Goal: Transaction & Acquisition: Purchase product/service

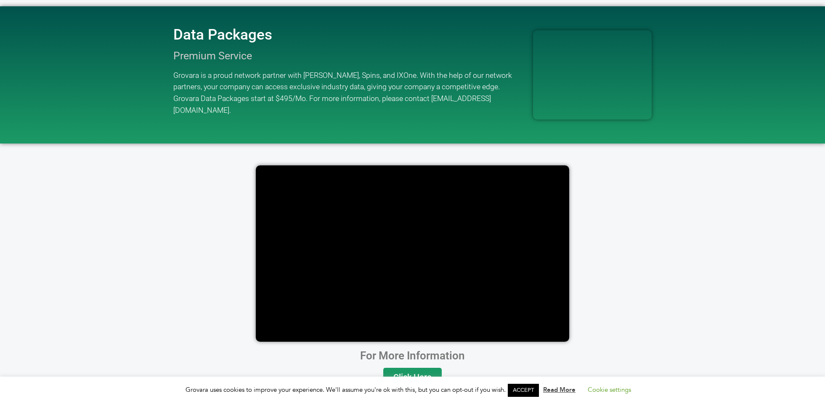
scroll to position [1650, 0]
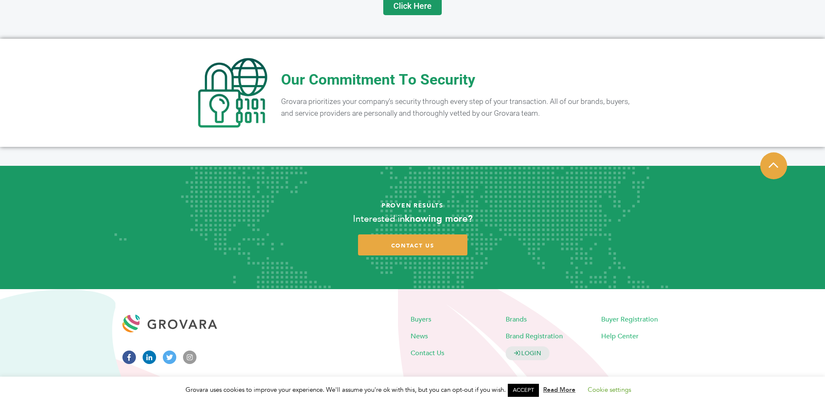
click at [517, 388] on link "ACCEPT" at bounding box center [523, 390] width 31 height 13
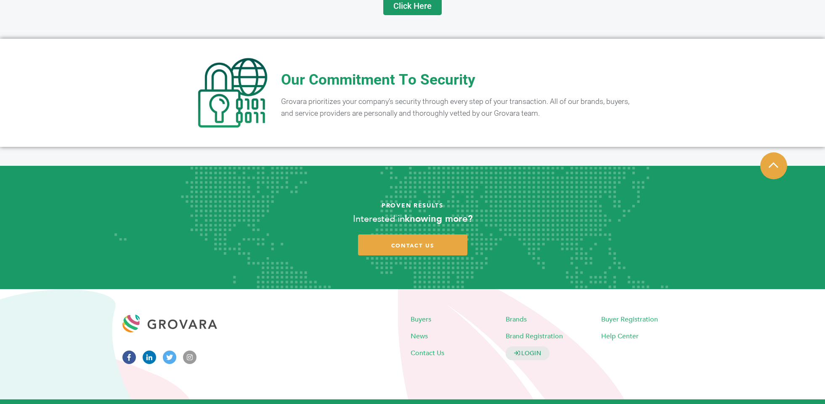
click at [272, 399] on p "grovara © INC 2025 | Buyers Terms of Service | Brands Terms of Service | Privac…" at bounding box center [412, 408] width 825 height 18
drag, startPoint x: 272, startPoint y: 393, endPoint x: 303, endPoint y: 393, distance: 30.3
click at [303, 399] on p "grovara © INC 2025 | Buyers Terms of Service | Brands Terms of Service | Privac…" at bounding box center [412, 408] width 825 height 18
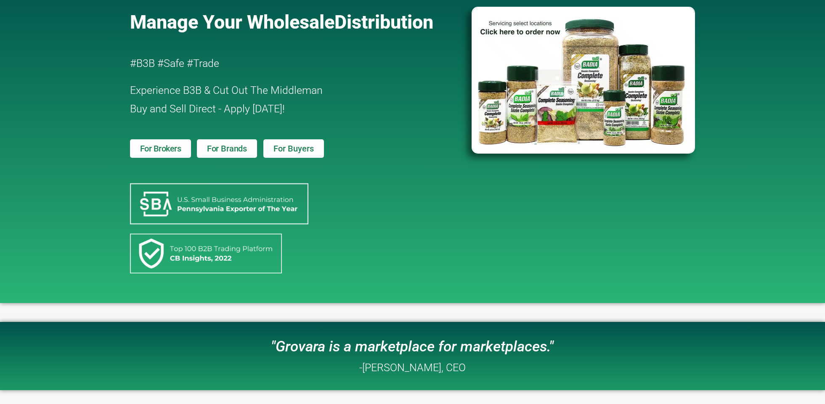
scroll to position [0, 0]
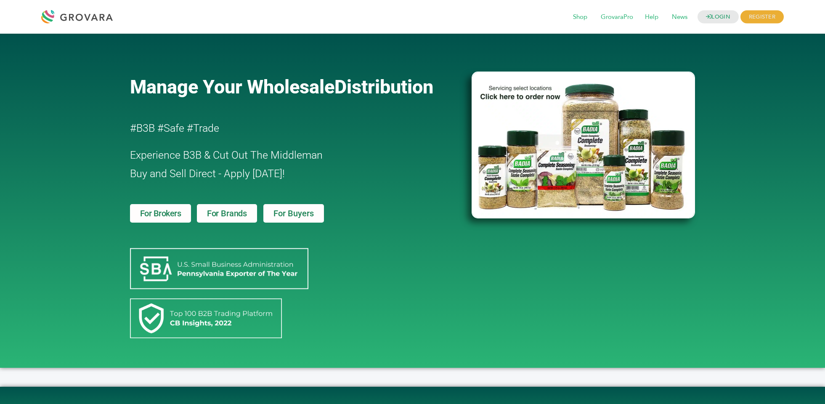
drag, startPoint x: 579, startPoint y: 16, endPoint x: 537, endPoint y: 8, distance: 42.3
click at [579, 16] on span "Shop" at bounding box center [580, 17] width 26 height 16
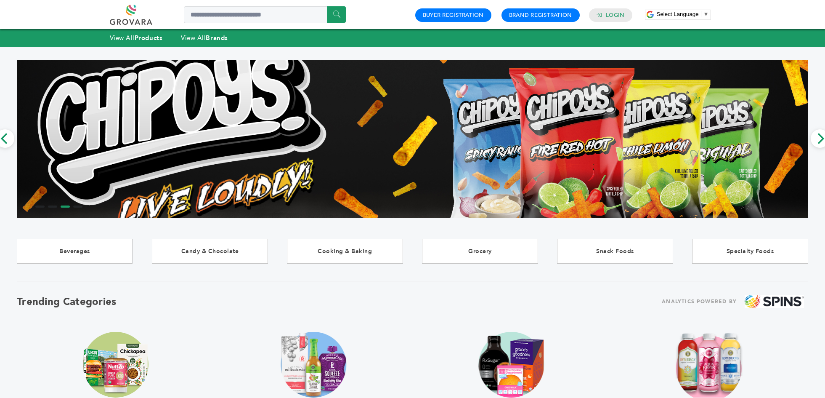
click at [138, 14] on link at bounding box center [140, 15] width 61 height 20
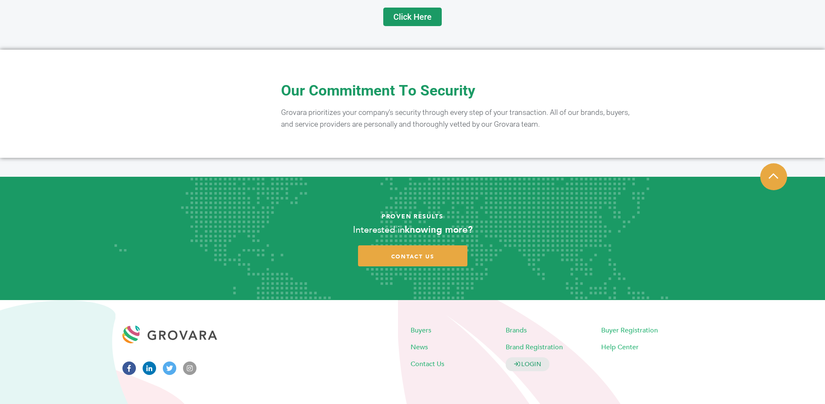
scroll to position [1650, 0]
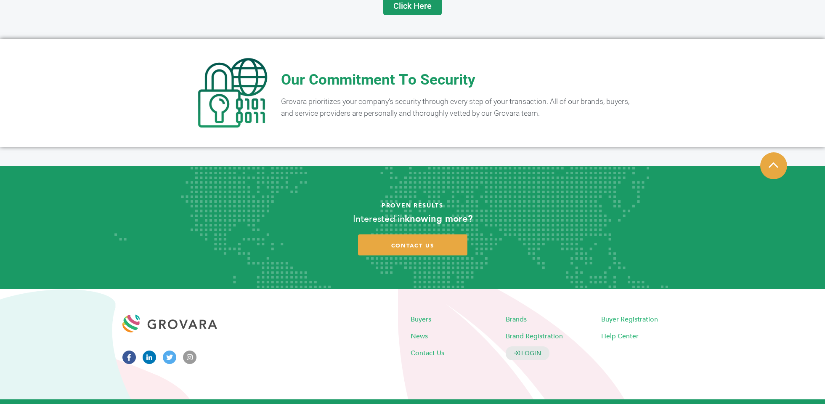
drag, startPoint x: 217, startPoint y: 378, endPoint x: 231, endPoint y: 311, distance: 68.3
click at [217, 378] on div "Buyers Brands News" at bounding box center [412, 344] width 589 height 110
